Goal: Transaction & Acquisition: Subscribe to service/newsletter

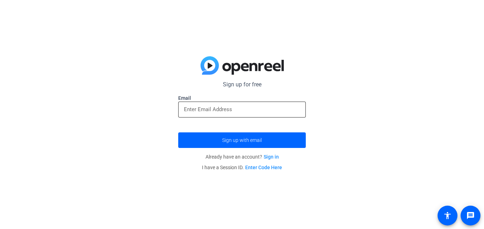
click at [302, 105] on div at bounding box center [241, 110] width 127 height 16
click at [298, 107] on input "email" at bounding box center [242, 109] width 116 height 8
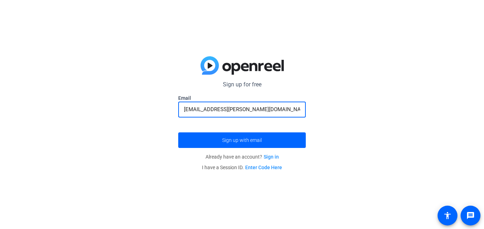
click at [178, 132] on button "Sign up with email" at bounding box center [241, 140] width 127 height 16
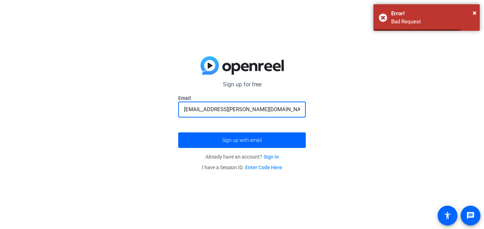
type input "[EMAIL_ADDRESS][PERSON_NAME][DOMAIN_NAME]"
click at [178, 132] on button "Sign up with email" at bounding box center [241, 140] width 127 height 16
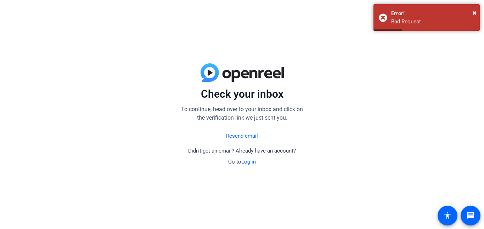
click at [240, 136] on link "Resend email" at bounding box center [242, 136] width 32 height 8
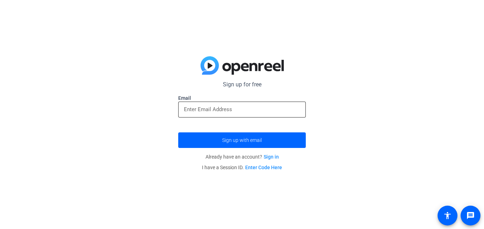
click at [236, 104] on div at bounding box center [242, 110] width 116 height 16
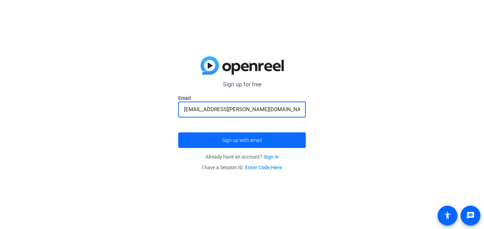
type input "[EMAIL_ADDRESS][PERSON_NAME][DOMAIN_NAME]"
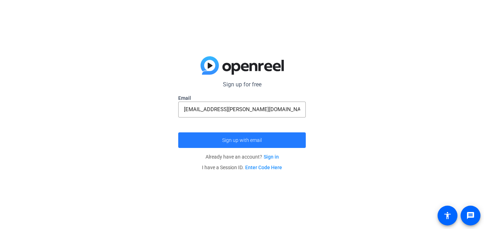
click at [265, 143] on span "submit" at bounding box center [241, 140] width 127 height 17
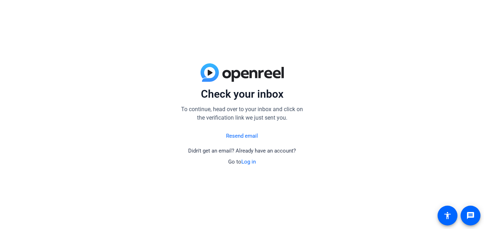
click at [251, 163] on link "Log in" at bounding box center [248, 162] width 15 height 6
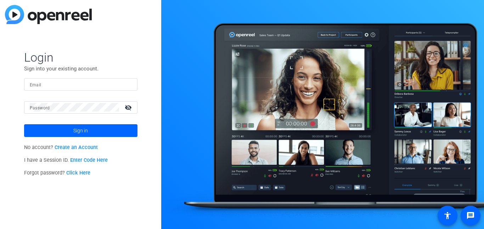
click at [86, 84] on input "Email" at bounding box center [81, 84] width 102 height 8
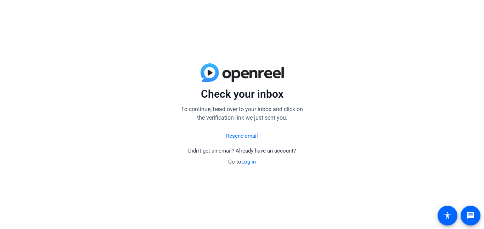
click at [249, 136] on link "Resend email" at bounding box center [242, 136] width 32 height 8
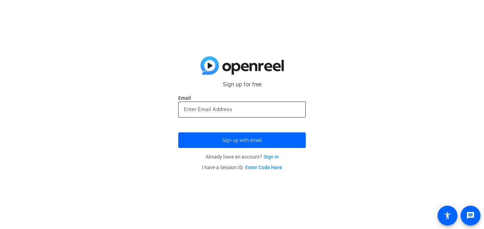
click at [252, 110] on input "email" at bounding box center [242, 109] width 116 height 8
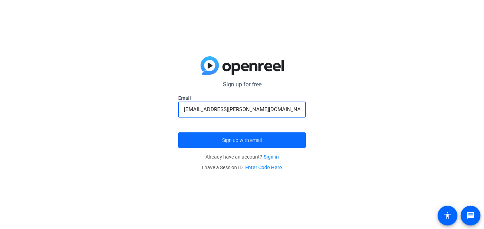
type input "[EMAIL_ADDRESS][PERSON_NAME][DOMAIN_NAME]"
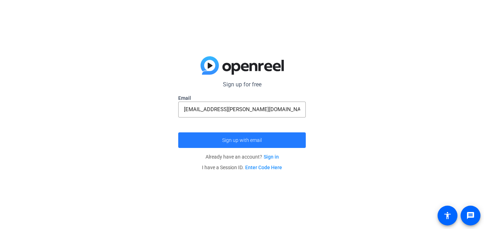
click at [207, 144] on span "submit" at bounding box center [241, 140] width 127 height 17
